Goal: Task Accomplishment & Management: Use online tool/utility

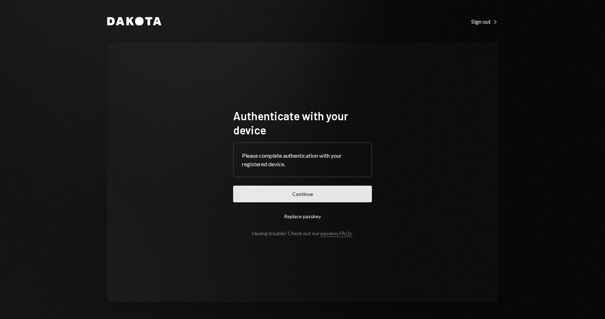
click at [285, 192] on button "Continue" at bounding box center [302, 194] width 139 height 17
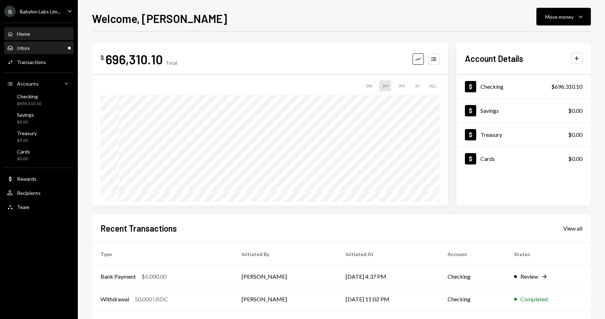
click at [26, 45] on div "Inbox Inbox" at bounding box center [18, 48] width 23 height 6
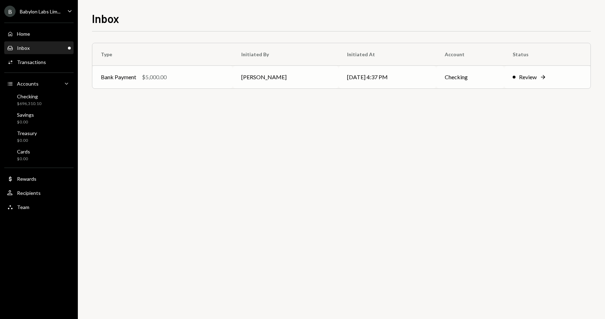
click at [184, 78] on div "Bank Payment $5,000.00" at bounding box center [162, 77] width 123 height 8
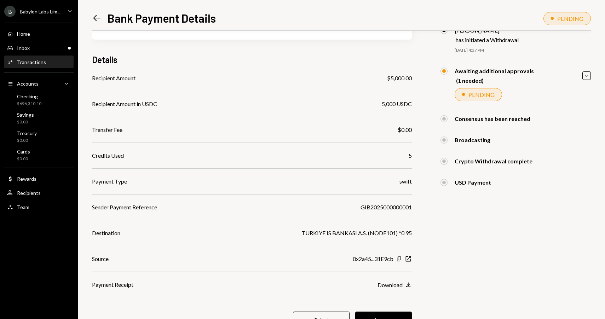
scroll to position [70, 0]
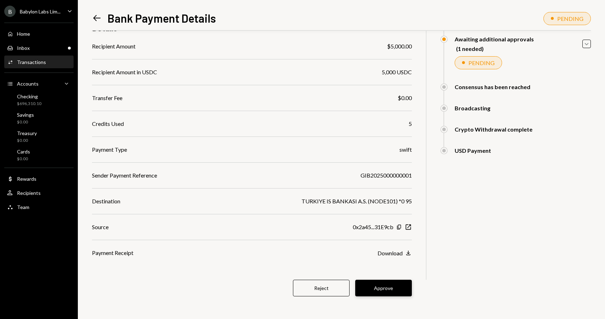
click at [400, 288] on button "Approve" at bounding box center [383, 288] width 57 height 17
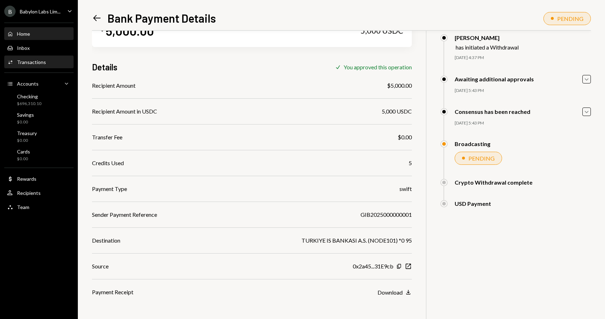
click at [44, 35] on div "Home Home" at bounding box center [39, 34] width 64 height 6
